Goal: Information Seeking & Learning: Compare options

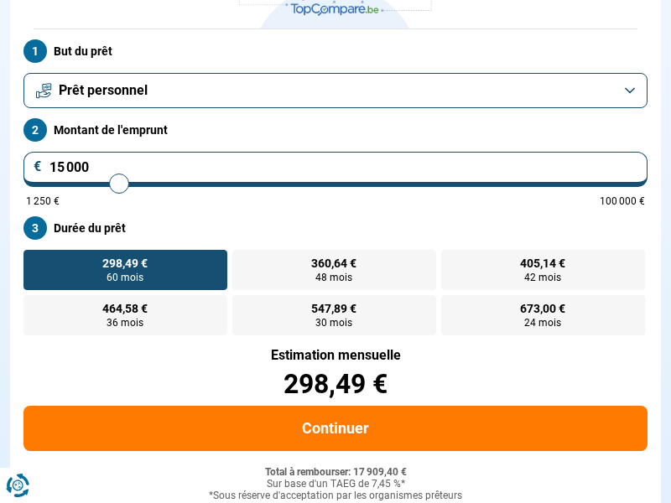
scroll to position [230, 0]
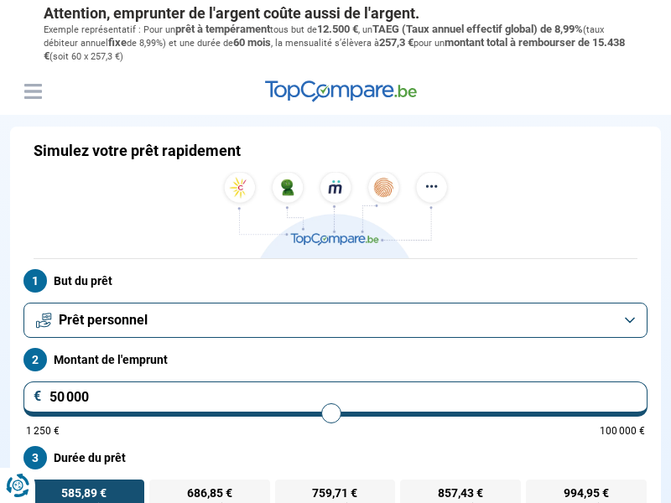
scroll to position [230, 0]
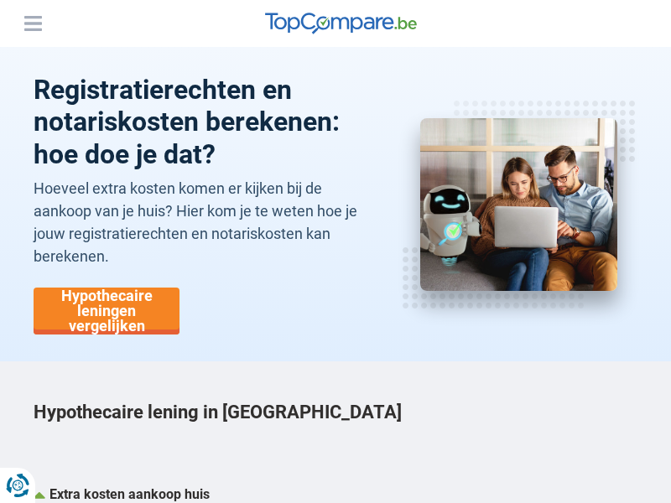
scroll to position [5490, 0]
